Goal: Find specific page/section: Find specific page/section

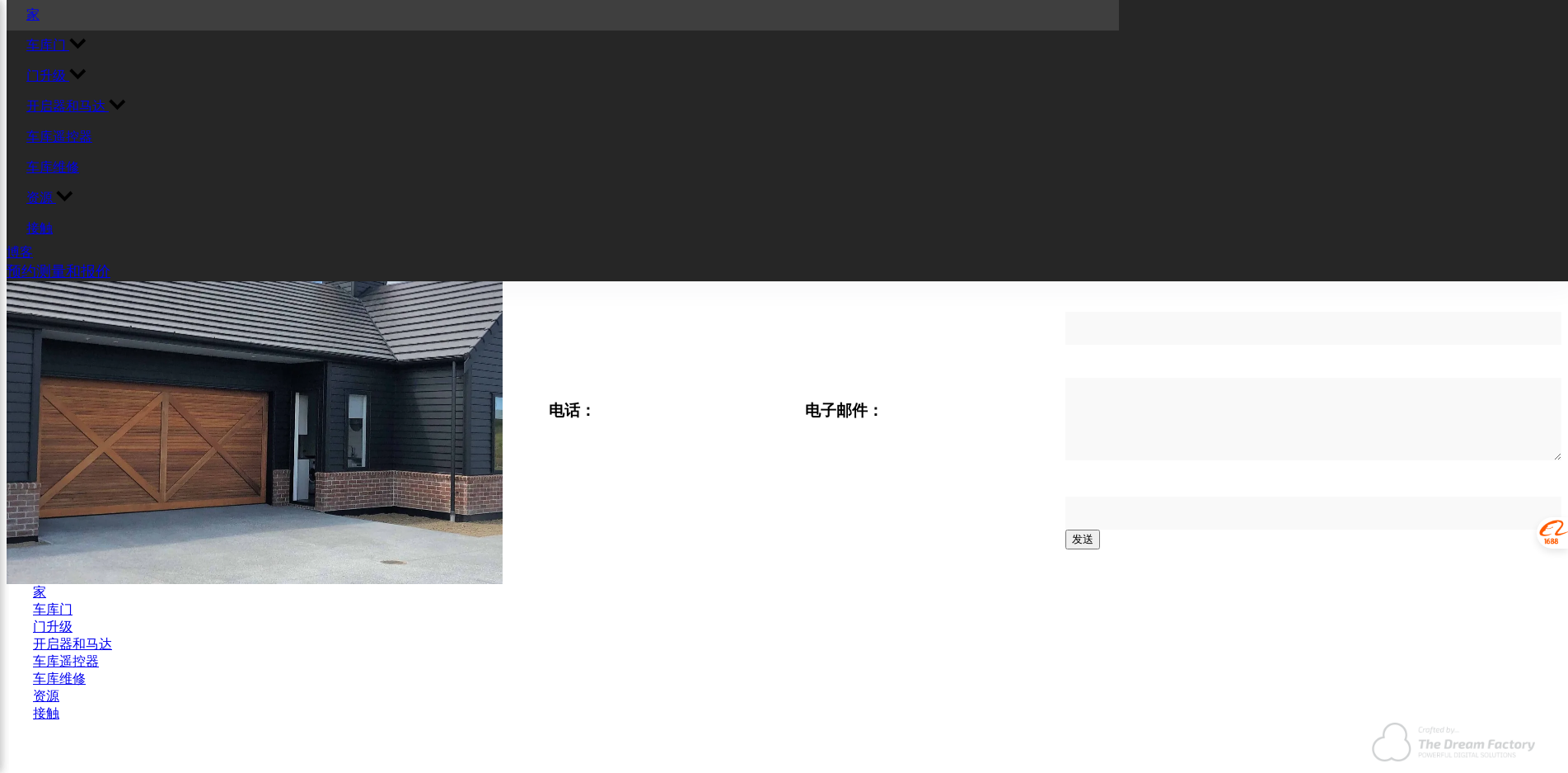
scroll to position [3245, 0]
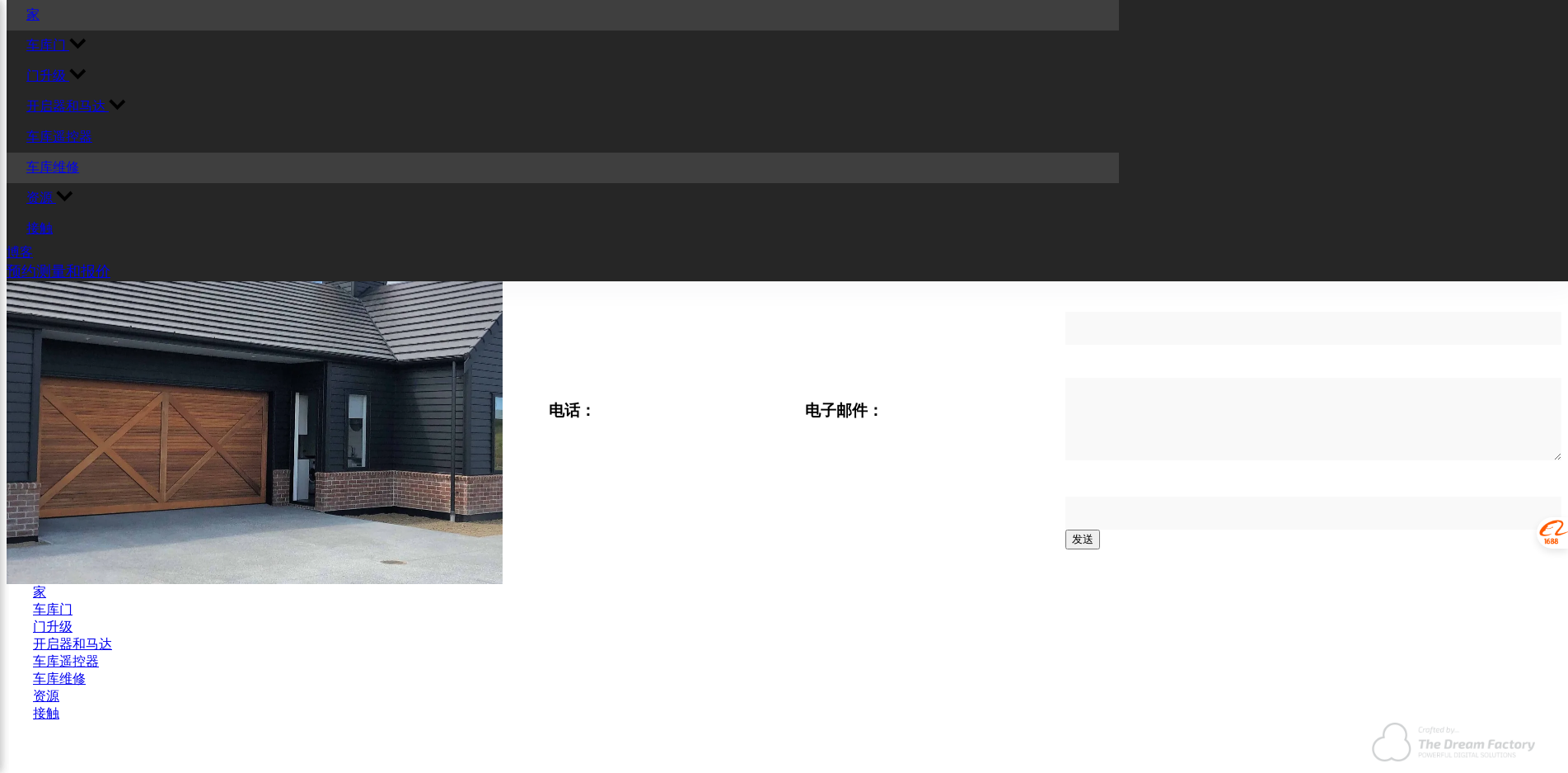
click at [79, 160] on font "车库维修" at bounding box center [52, 167] width 52 height 14
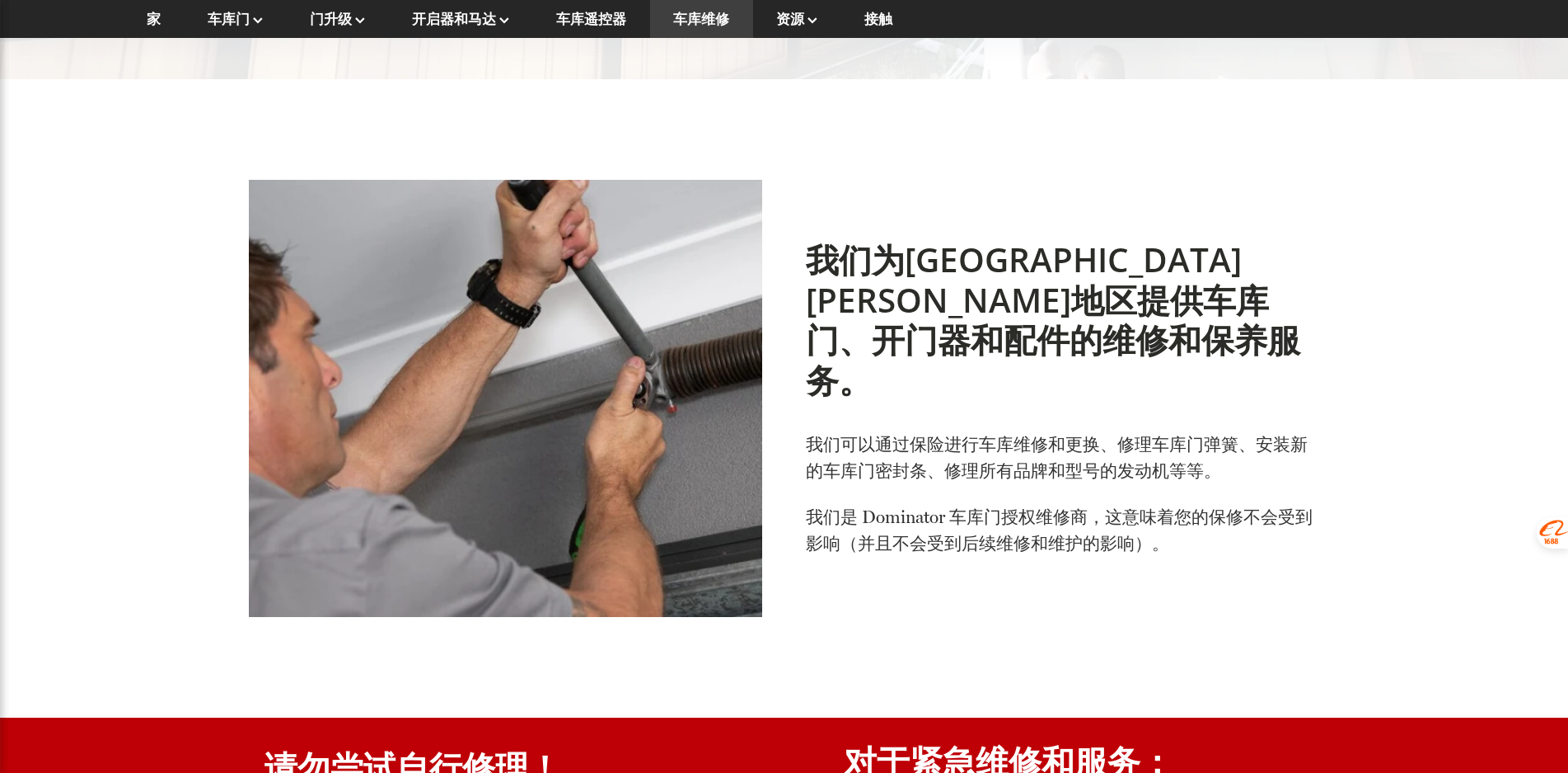
scroll to position [497, 0]
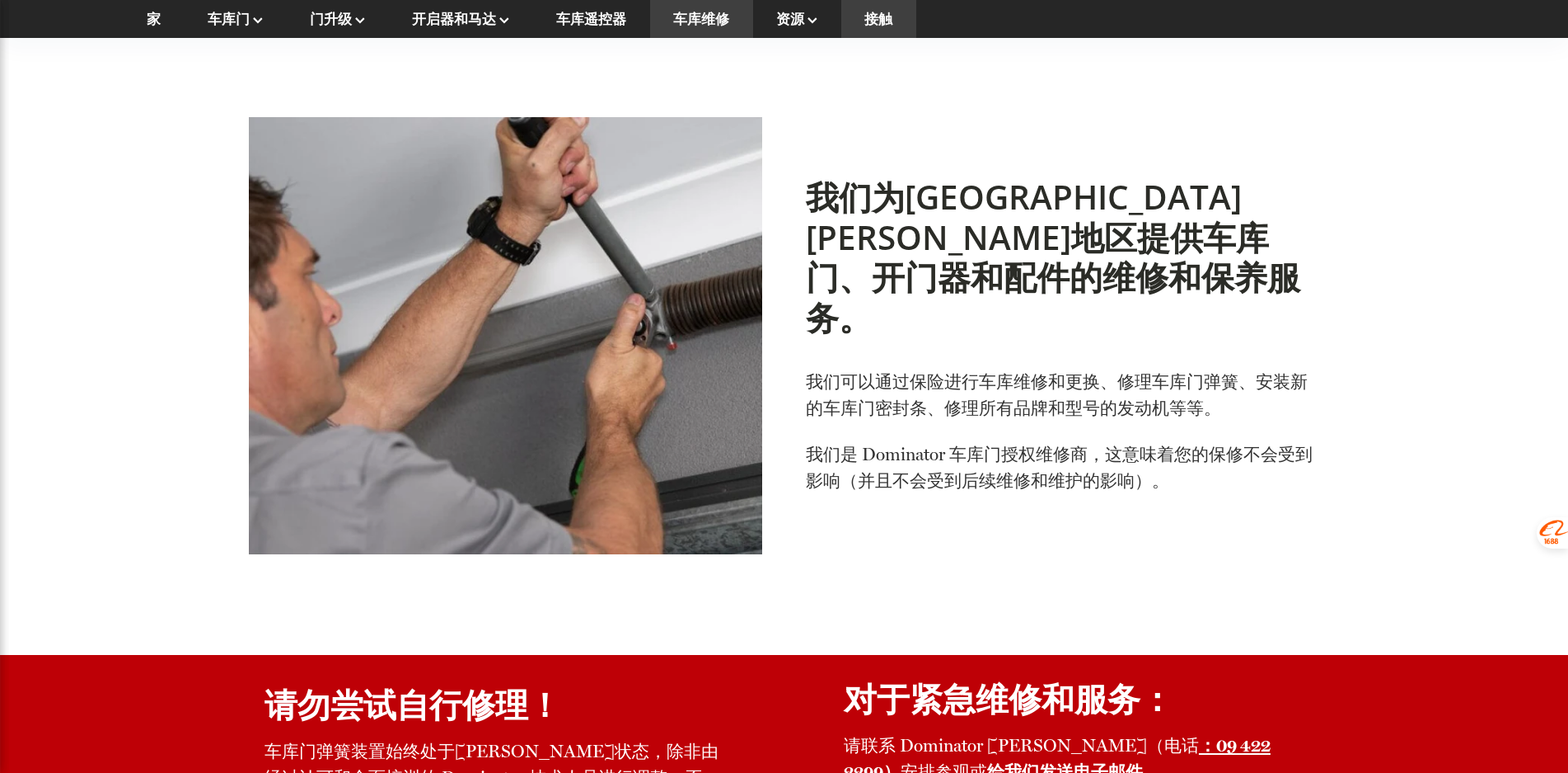
click at [877, 17] on font "接触" at bounding box center [878, 18] width 28 height 18
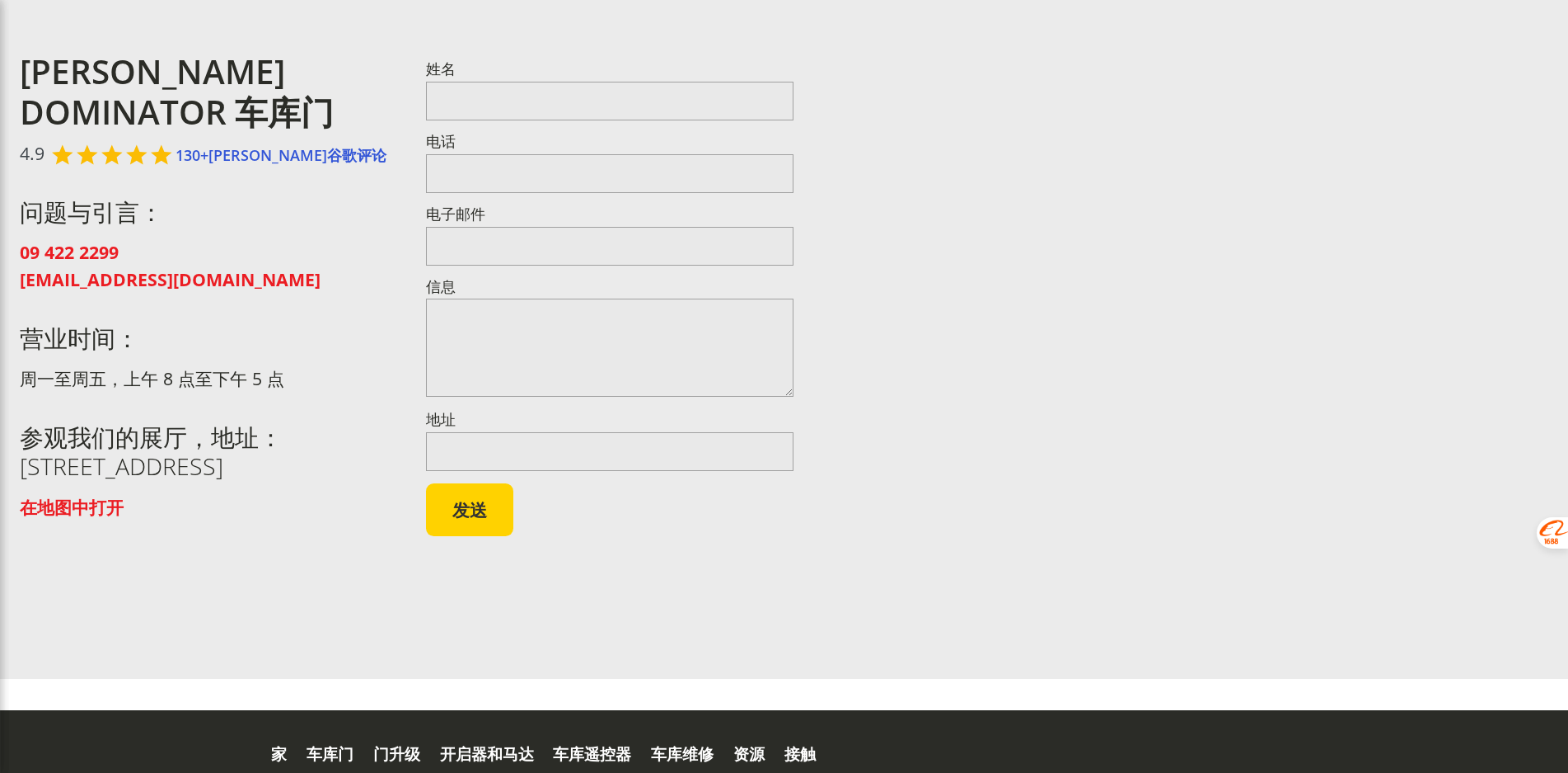
scroll to position [249, 0]
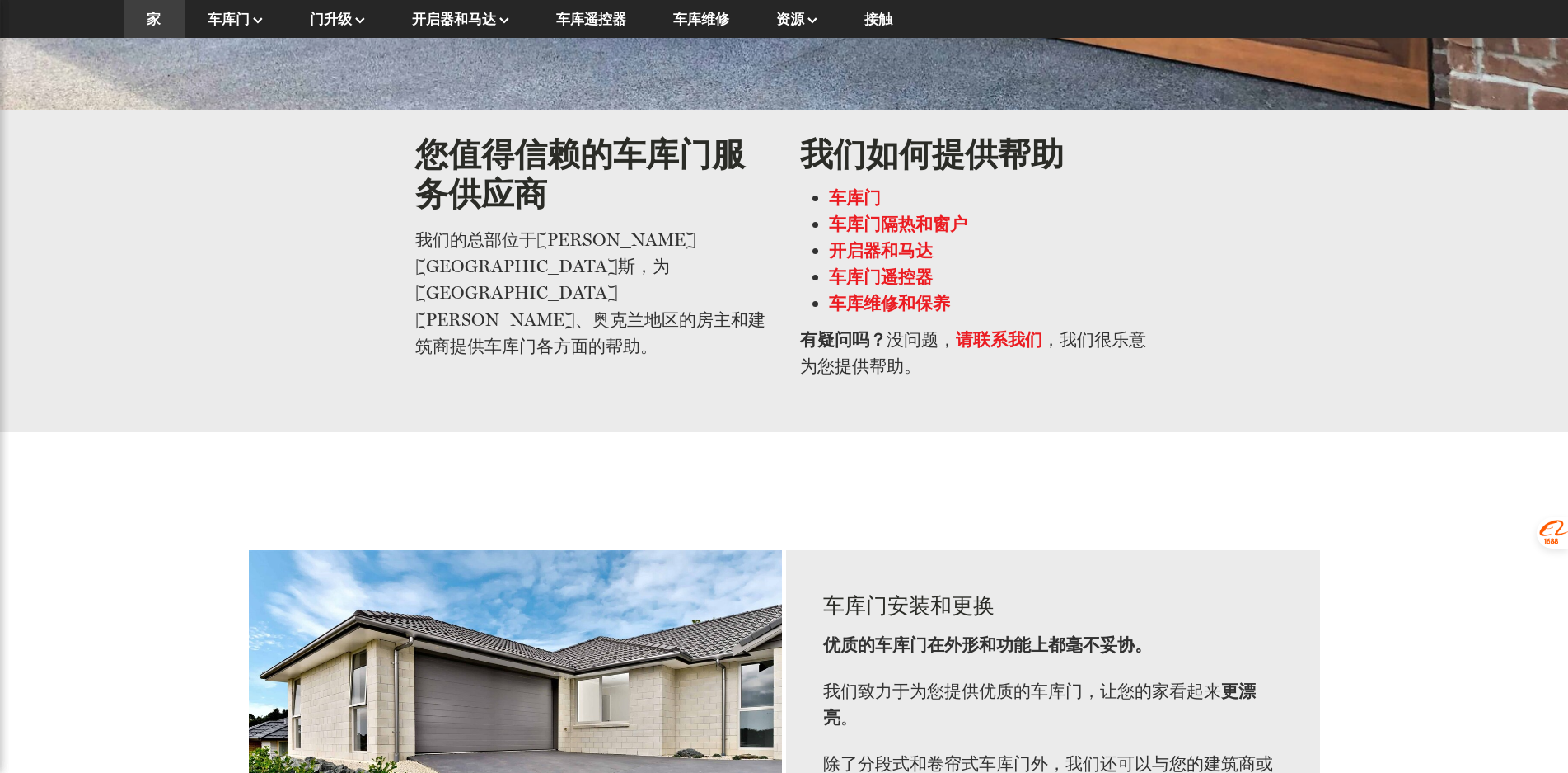
scroll to position [910, 0]
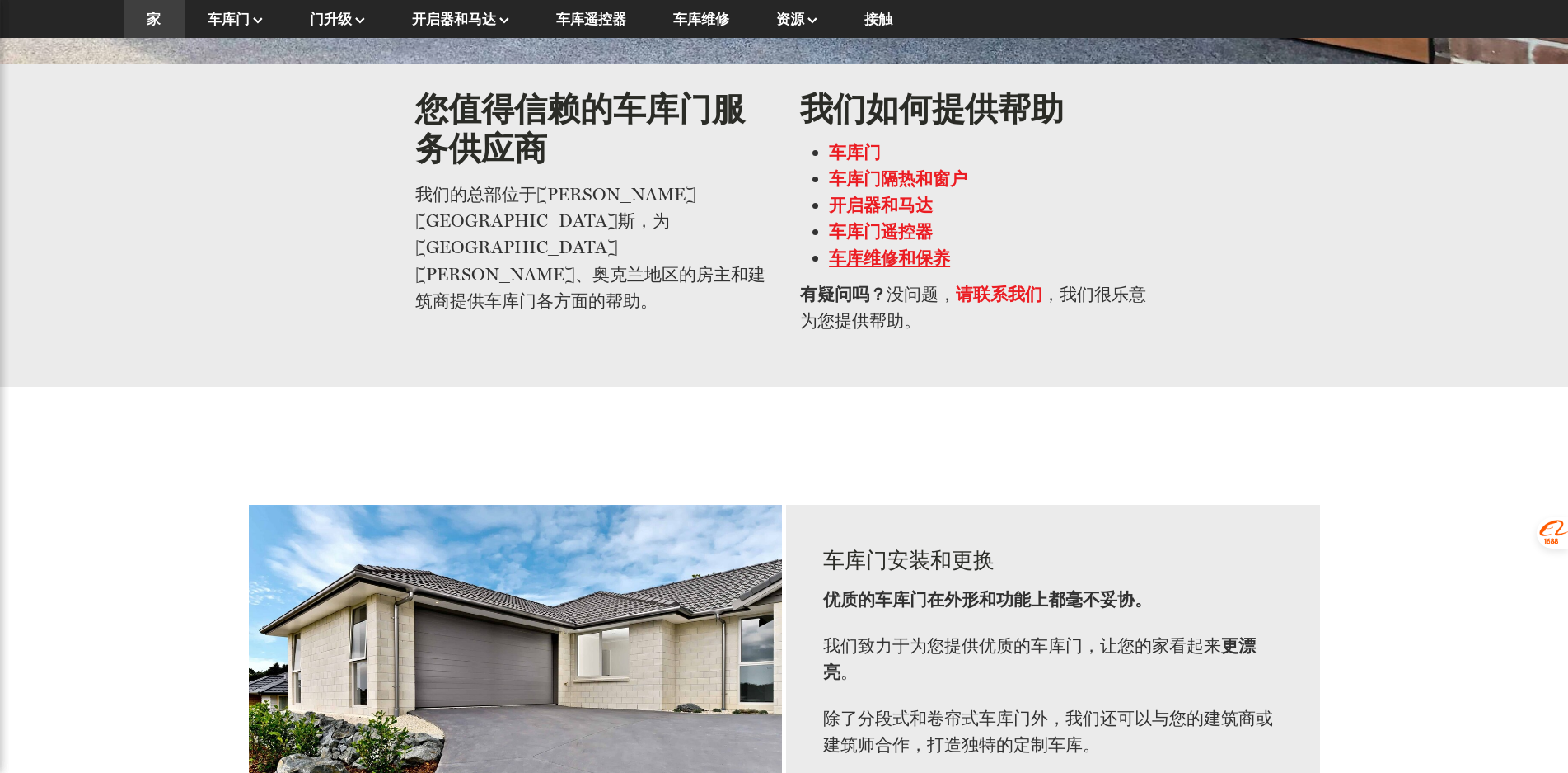
click at [878, 259] on font "车库维修和保养" at bounding box center [890, 258] width 121 height 21
